Goal: Task Accomplishment & Management: Use online tool/utility

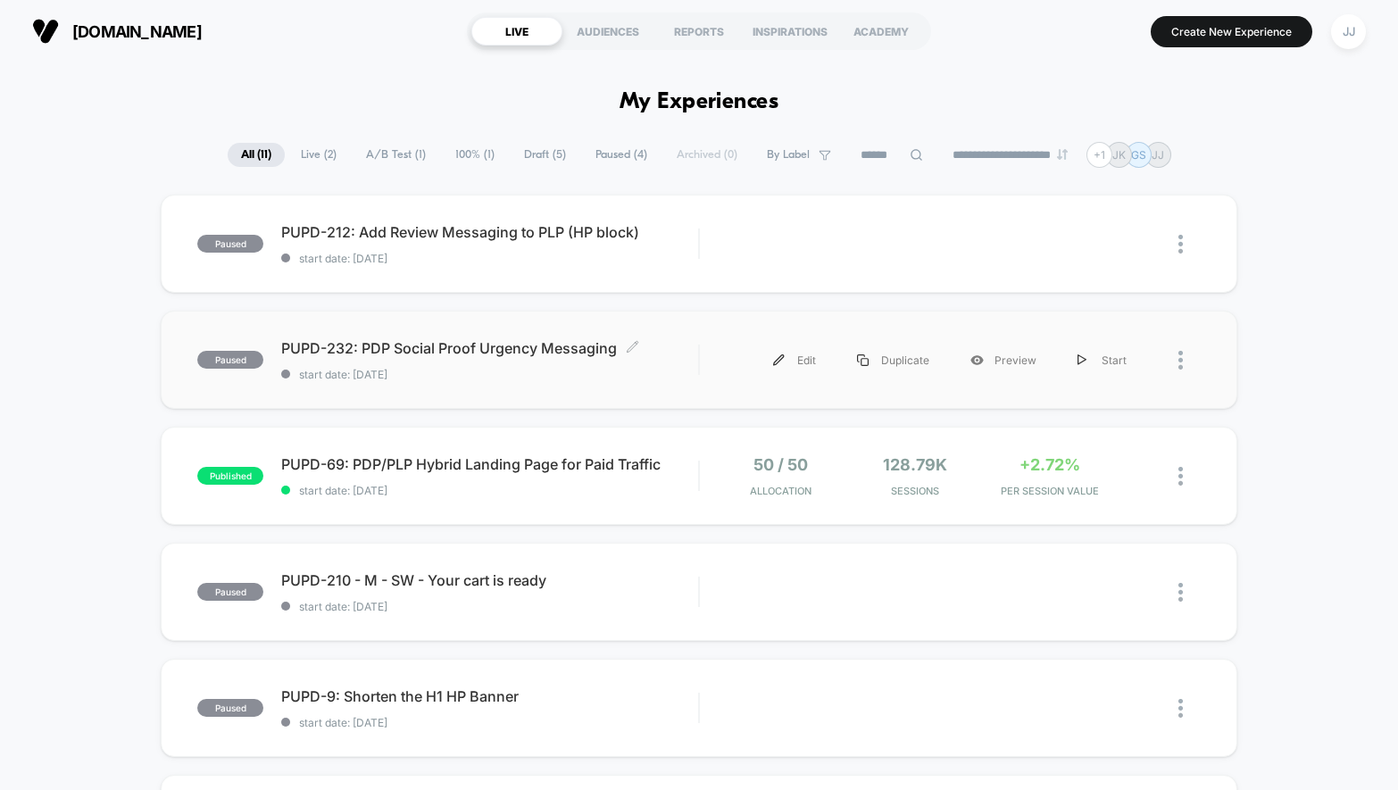
click at [662, 379] on span "start date: [DATE]" at bounding box center [489, 374] width 417 height 13
click at [798, 362] on div "Edit" at bounding box center [795, 360] width 84 height 40
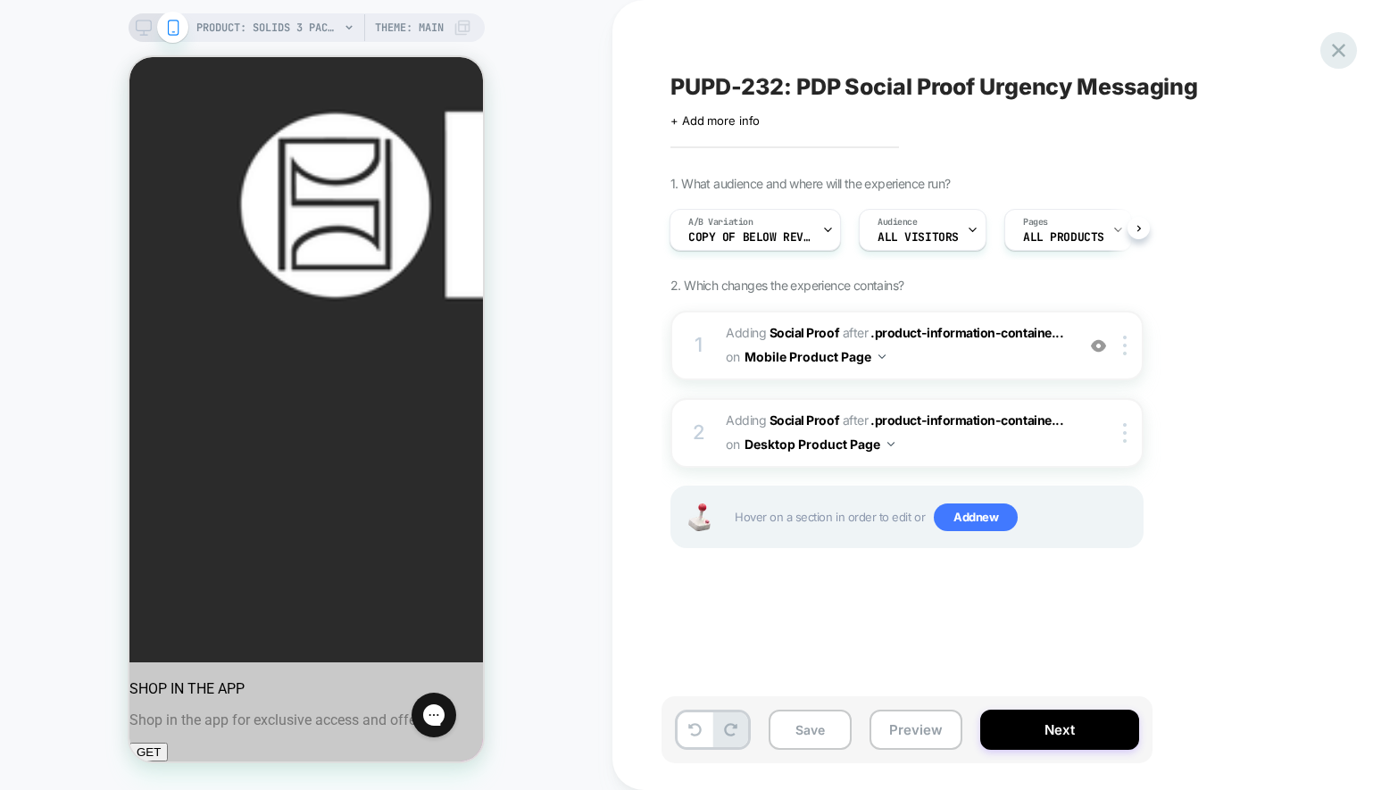
click at [1348, 53] on icon at bounding box center [1339, 50] width 24 height 24
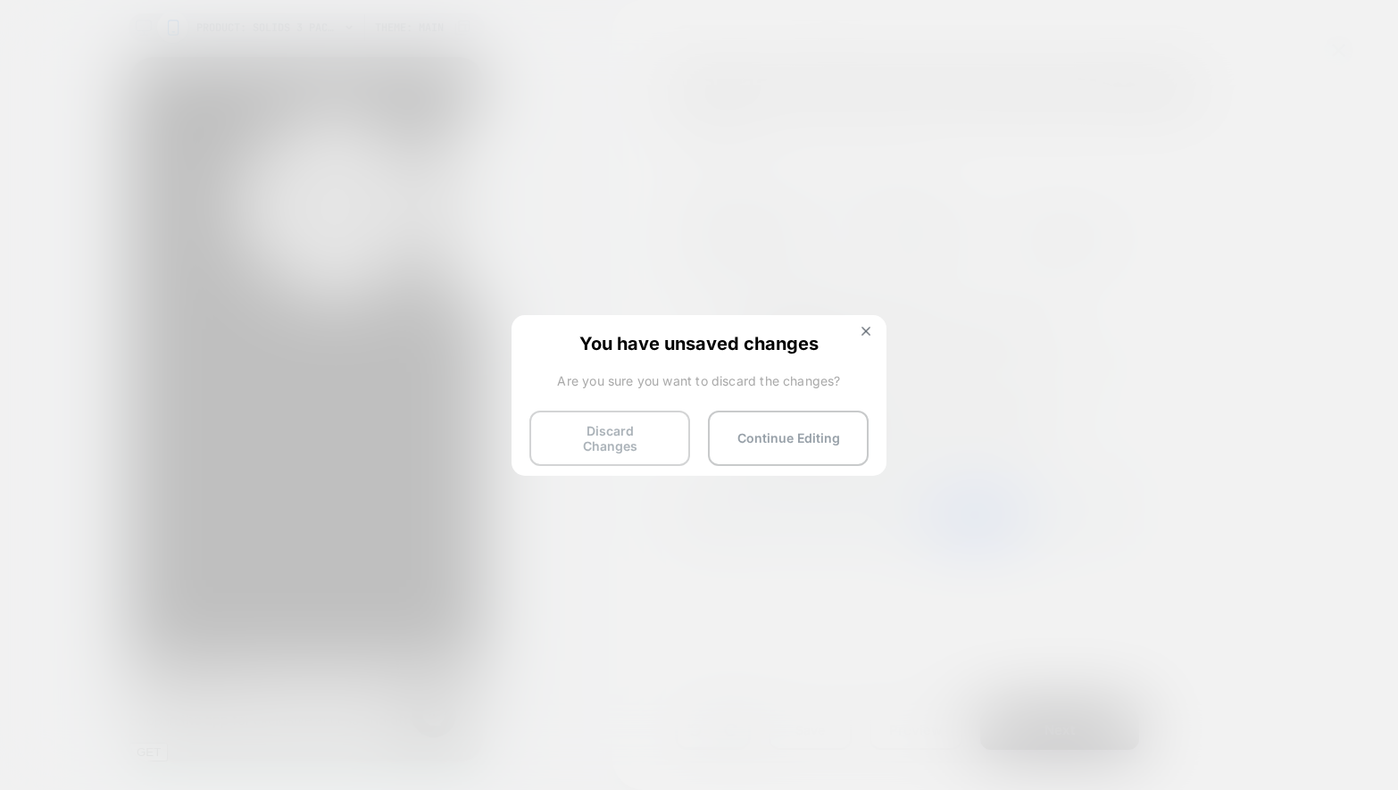
click at [620, 445] on button "Discard Changes" at bounding box center [609, 438] width 161 height 55
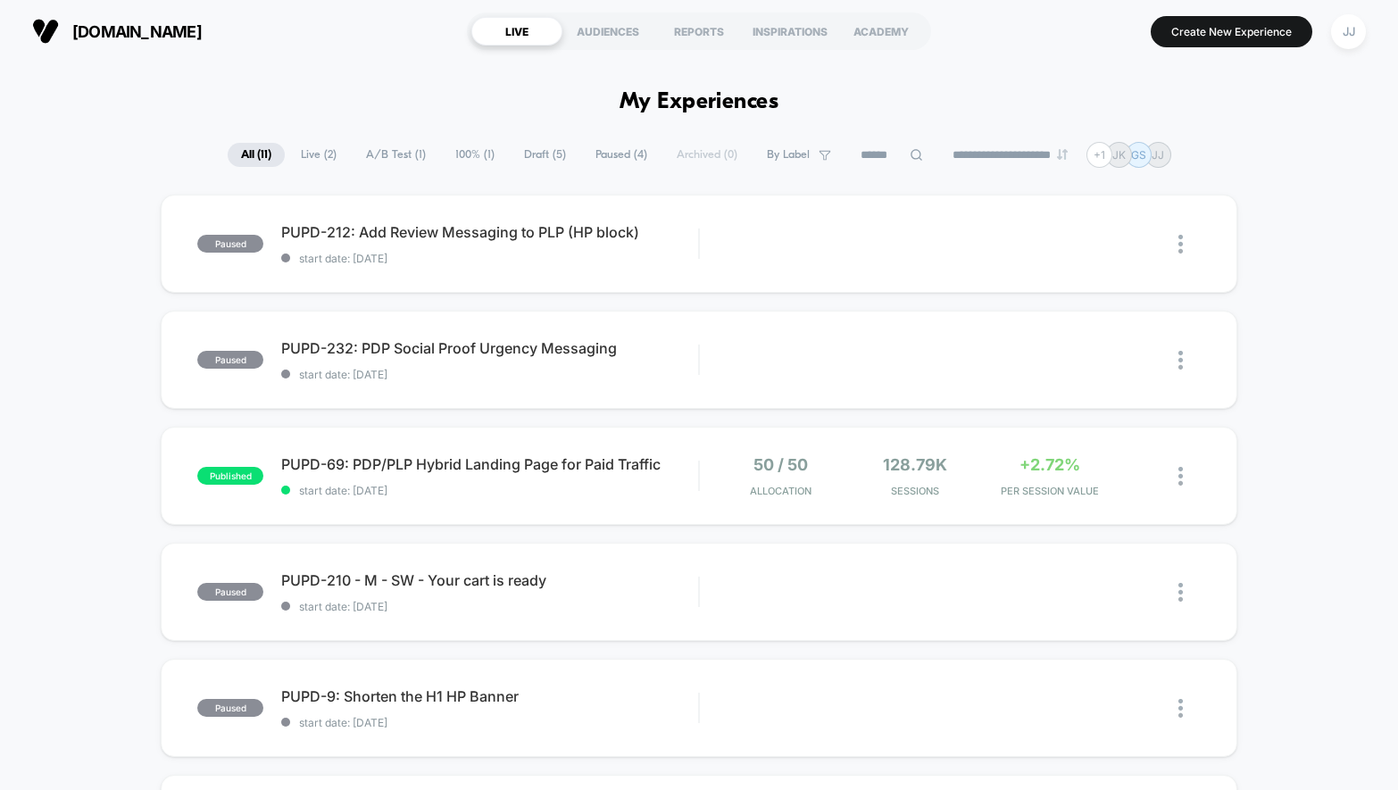
click at [1044, 149] on select "**********" at bounding box center [1011, 155] width 145 height 12
select select "*"
click at [939, 149] on select "**********" at bounding box center [1011, 155] width 145 height 12
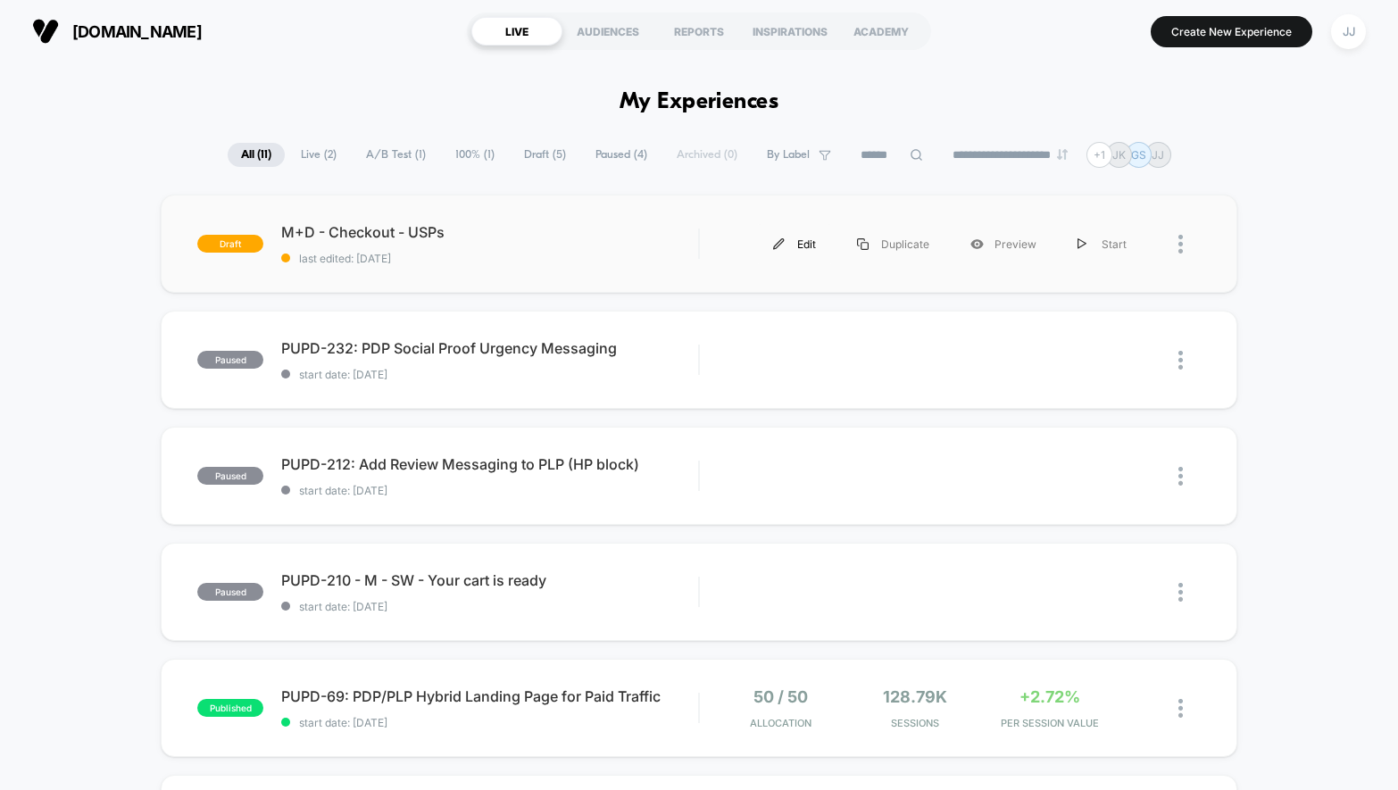
click at [806, 243] on div "Edit" at bounding box center [795, 244] width 84 height 40
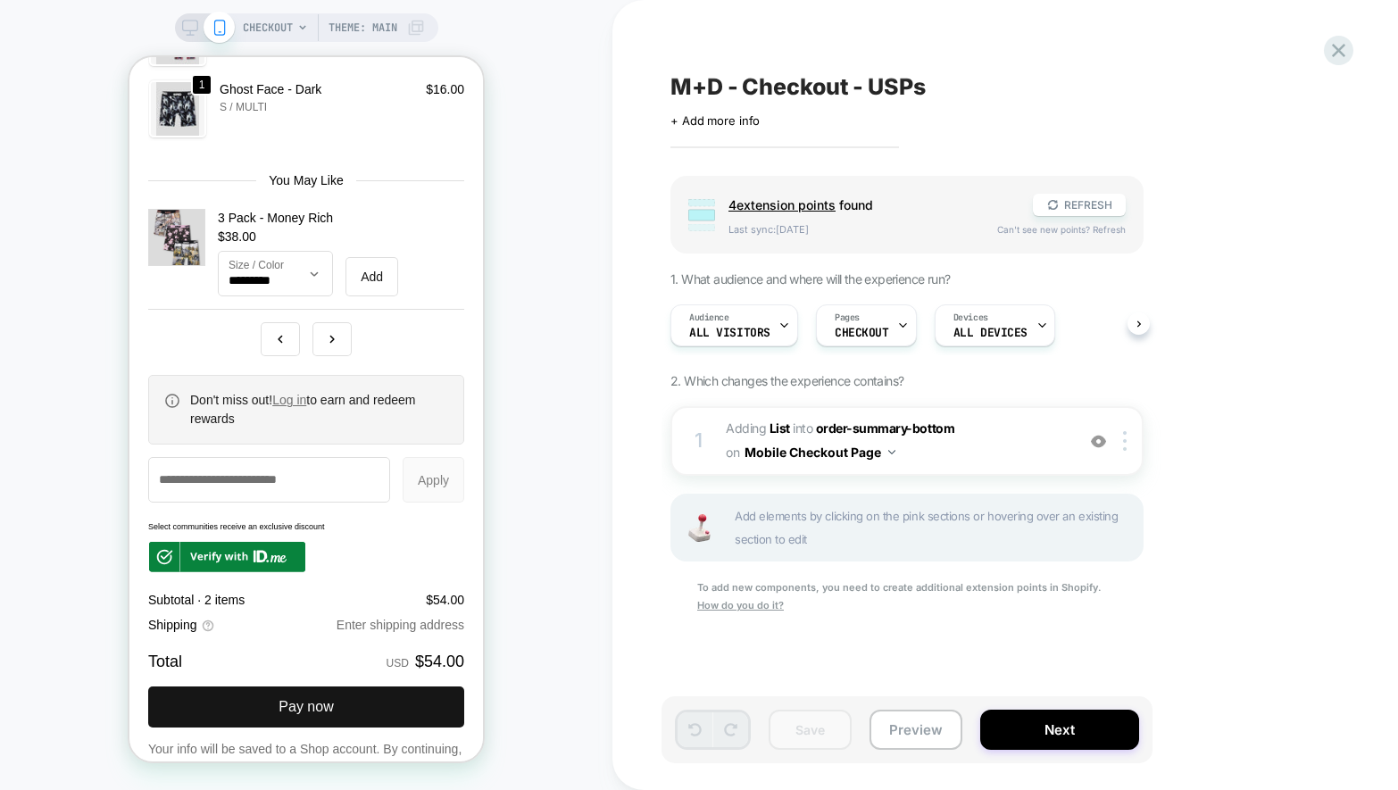
scroll to position [3077, 0]
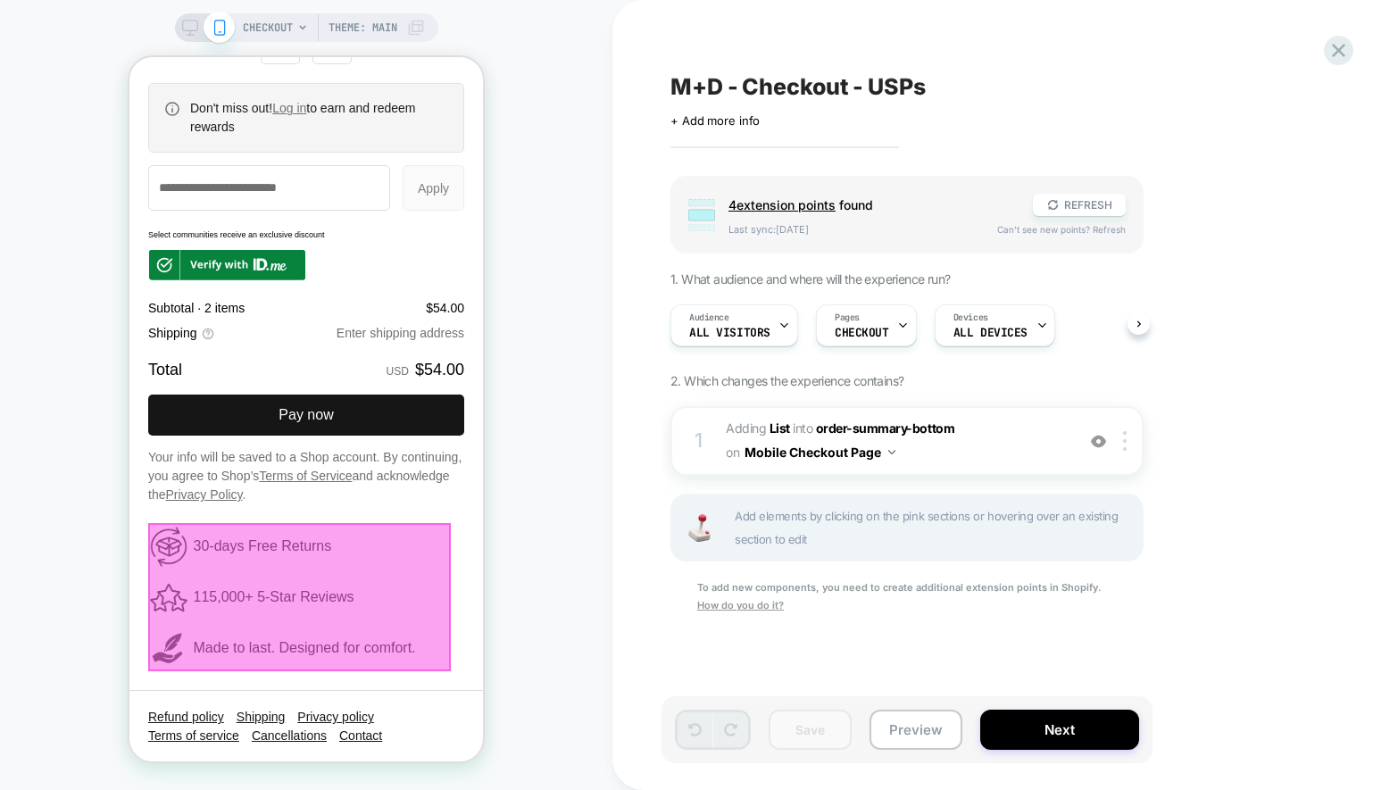
click at [169, 652] on div at bounding box center [299, 597] width 303 height 148
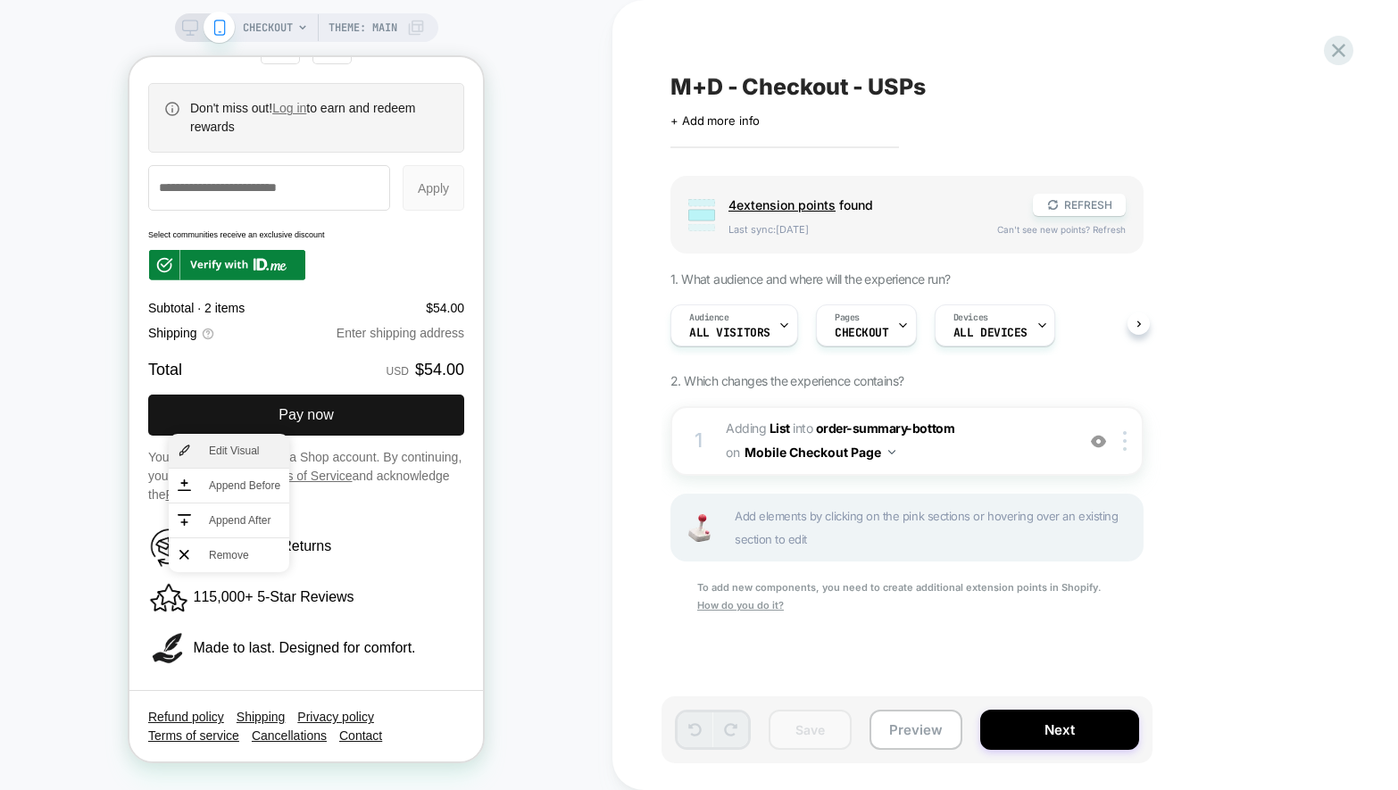
click at [251, 455] on span "Edit Visual" at bounding box center [244, 451] width 71 height 16
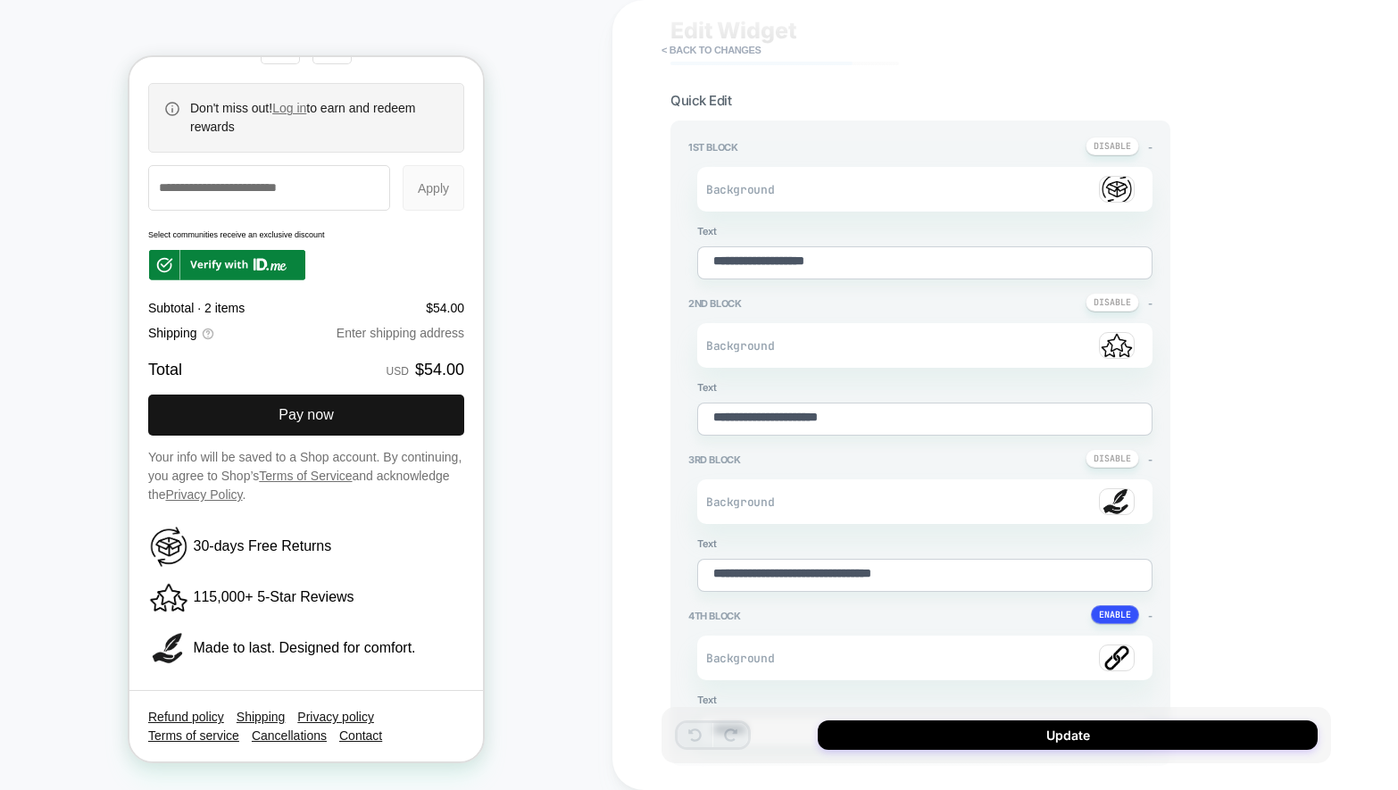
scroll to position [53, 0]
